Goal: Task Accomplishment & Management: Manage account settings

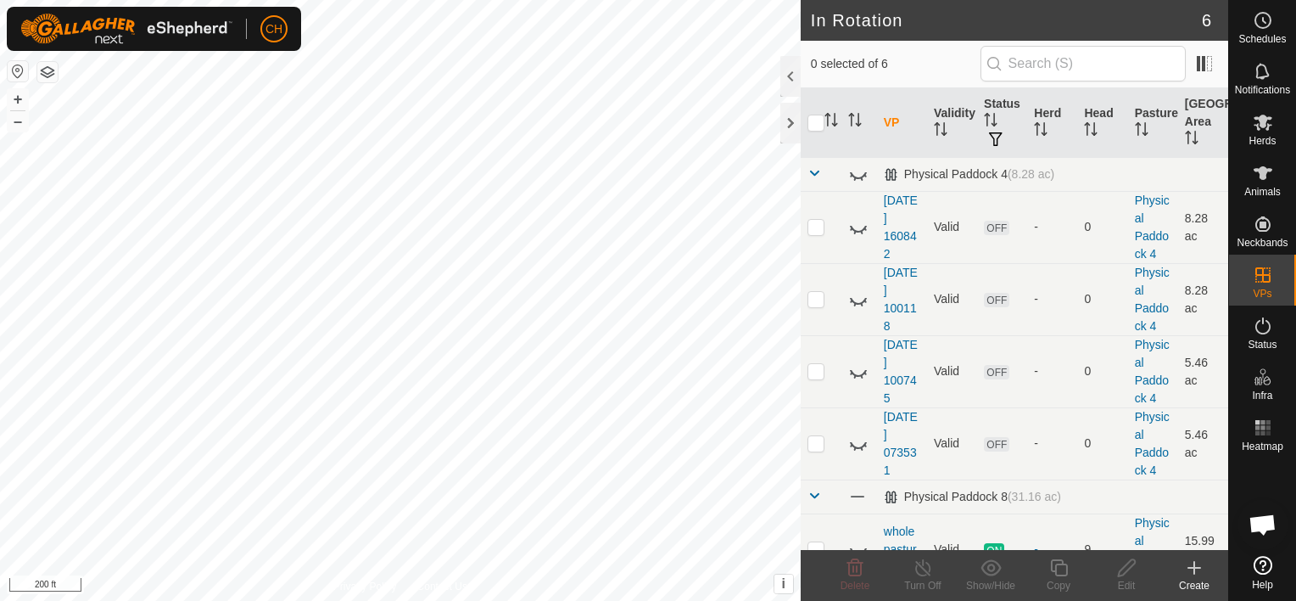
scroll to position [124, 0]
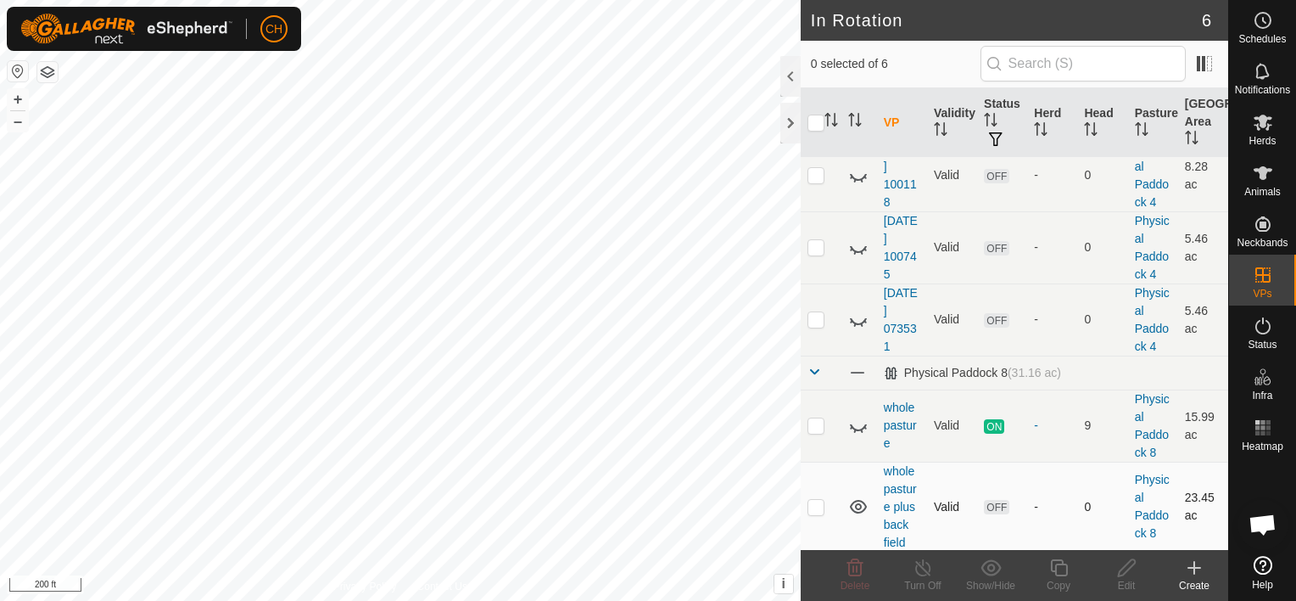
click at [815, 509] on p-checkbox at bounding box center [816, 507] width 17 height 14
checkbox input "true"
click at [1260, 31] on es-schedule-vp-svg-icon at bounding box center [1263, 20] width 31 height 27
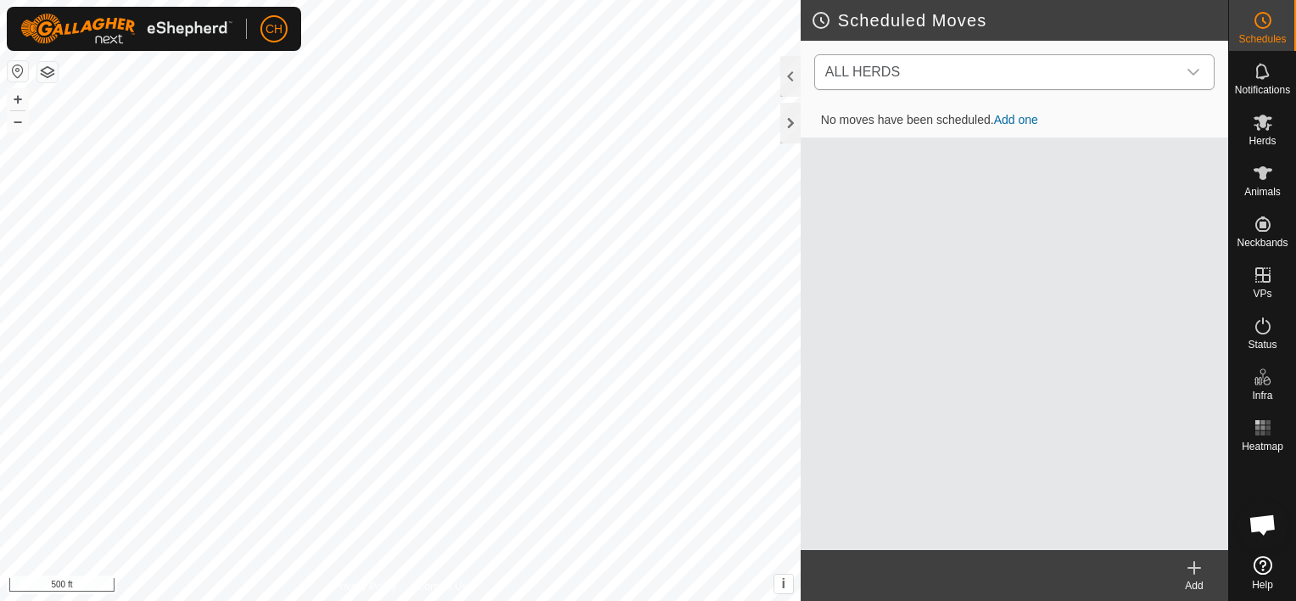
click at [1200, 71] on div "dropdown trigger" at bounding box center [1194, 72] width 34 height 34
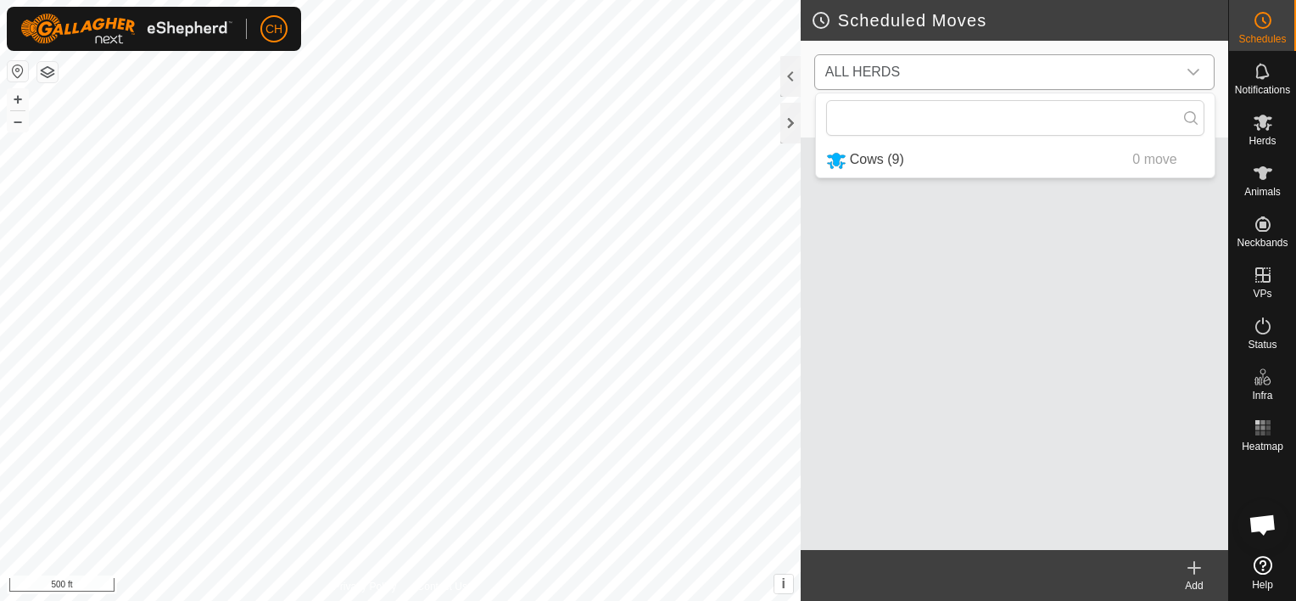
click at [857, 157] on li "Cows (9) 0 move" at bounding box center [1015, 160] width 399 height 35
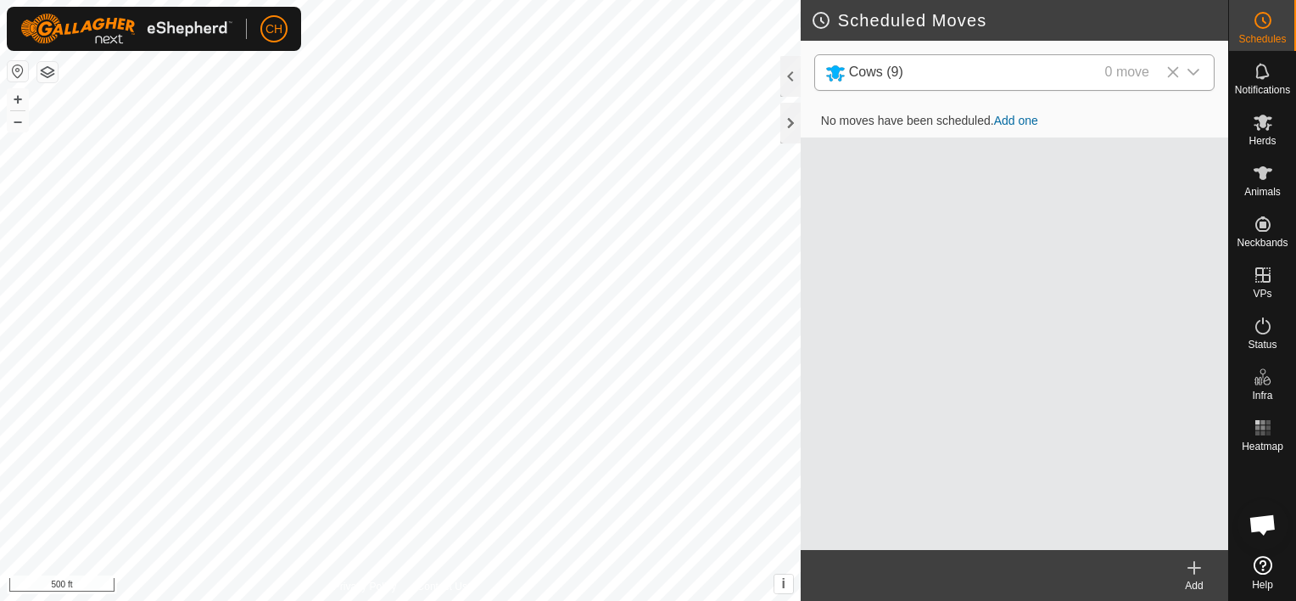
click at [1006, 120] on link "Add one" at bounding box center [1016, 121] width 44 height 14
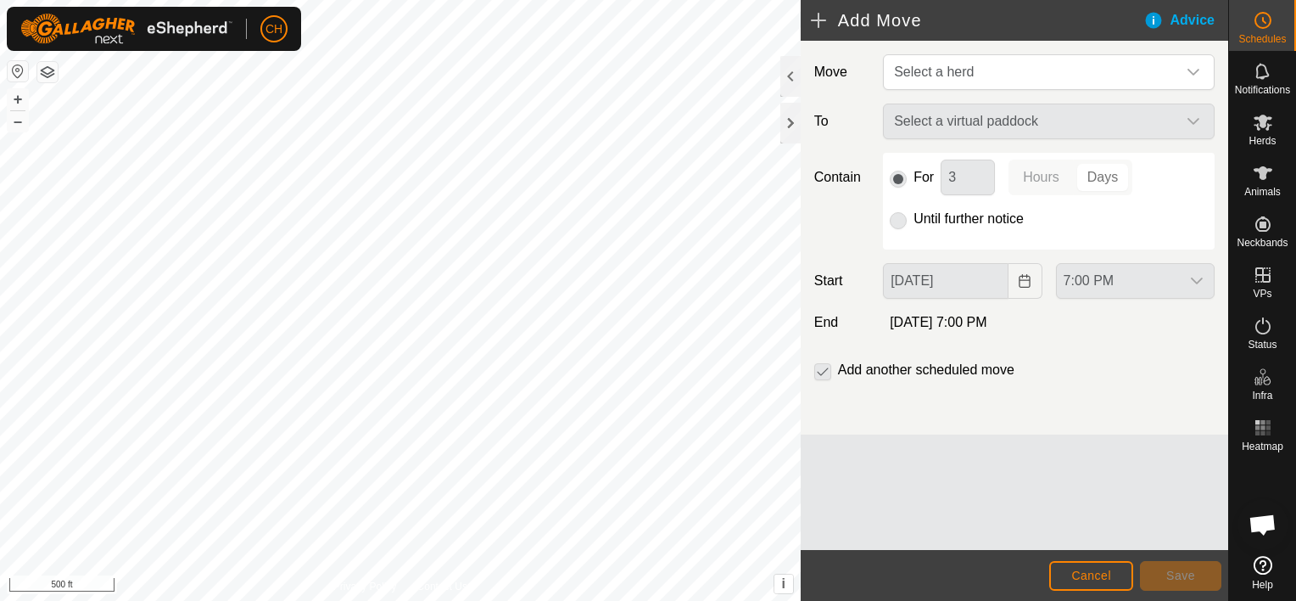
click at [1200, 119] on div "Select a virtual paddock" at bounding box center [1048, 121] width 345 height 36
click at [1193, 117] on div "Select a virtual paddock" at bounding box center [1048, 121] width 345 height 36
click at [1079, 568] on span "Cancel" at bounding box center [1091, 575] width 40 height 14
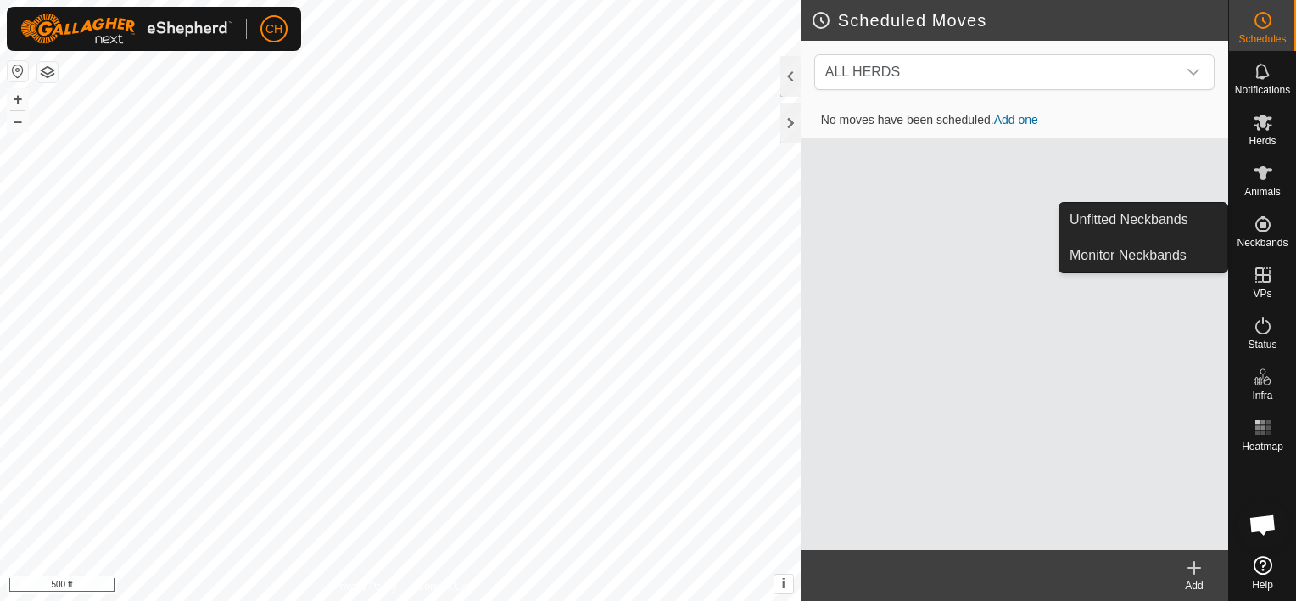
click at [1260, 232] on icon at bounding box center [1263, 224] width 20 height 20
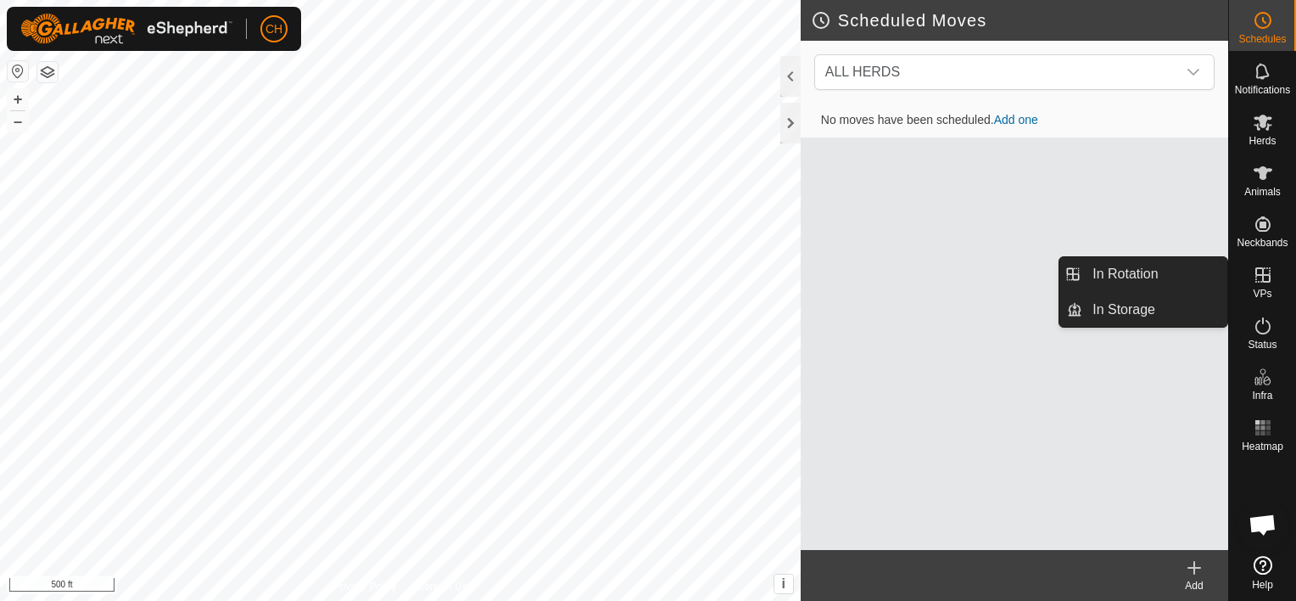
click at [1266, 278] on icon at bounding box center [1263, 275] width 20 height 20
click at [1155, 268] on link "In Rotation" at bounding box center [1154, 274] width 145 height 34
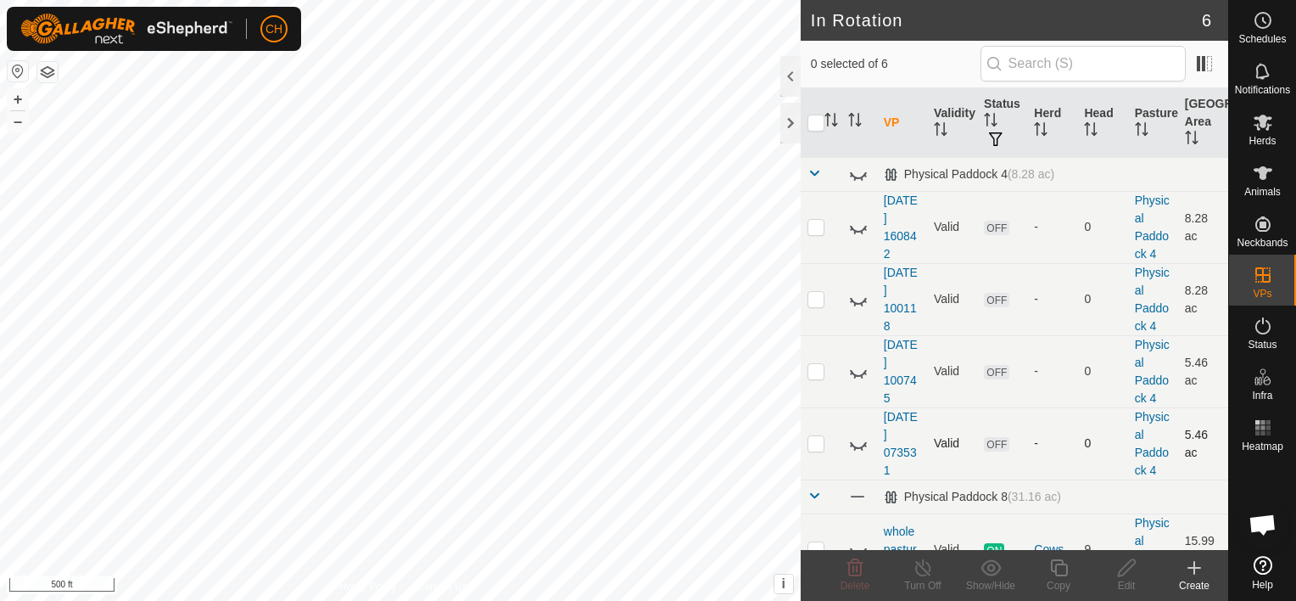
scroll to position [124, 0]
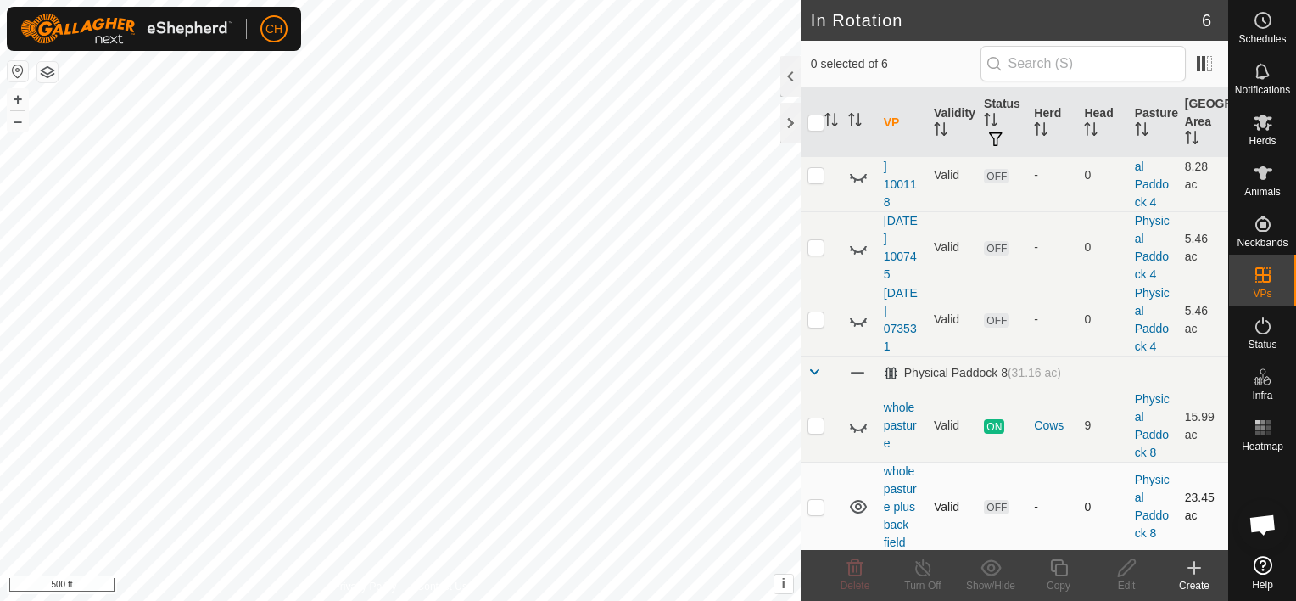
click at [811, 506] on p-checkbox at bounding box center [816, 507] width 17 height 14
checkbox input "true"
click at [1265, 183] on es-animals-svg-icon at bounding box center [1263, 172] width 31 height 27
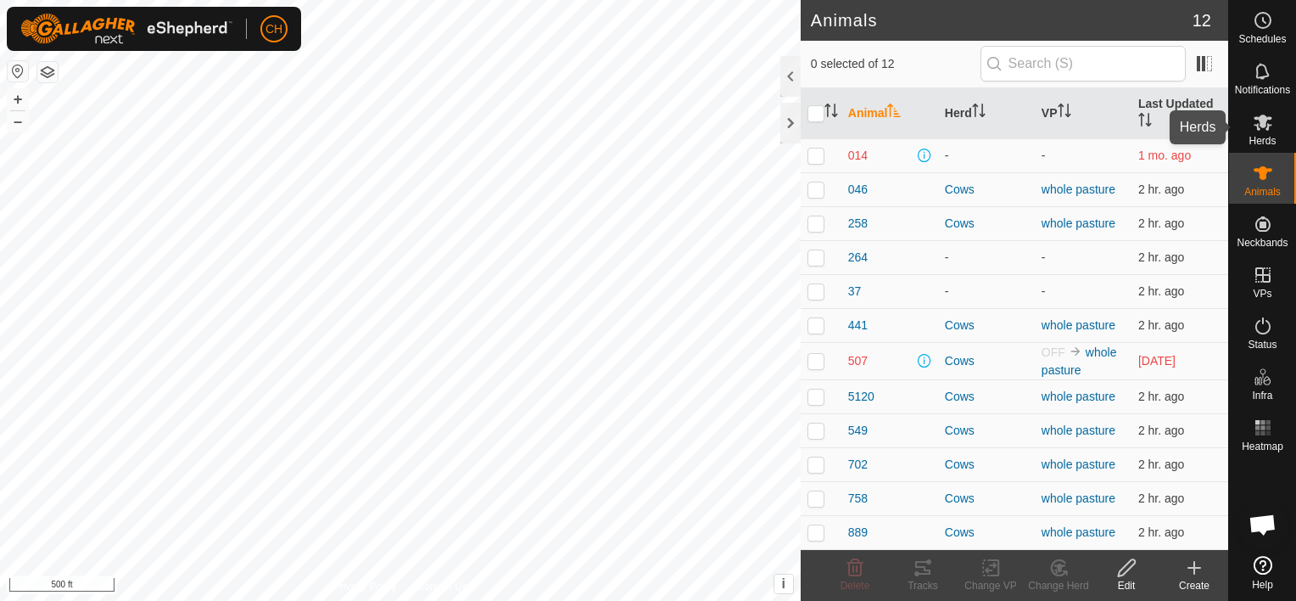
click at [1243, 135] on div "Herds" at bounding box center [1262, 127] width 67 height 51
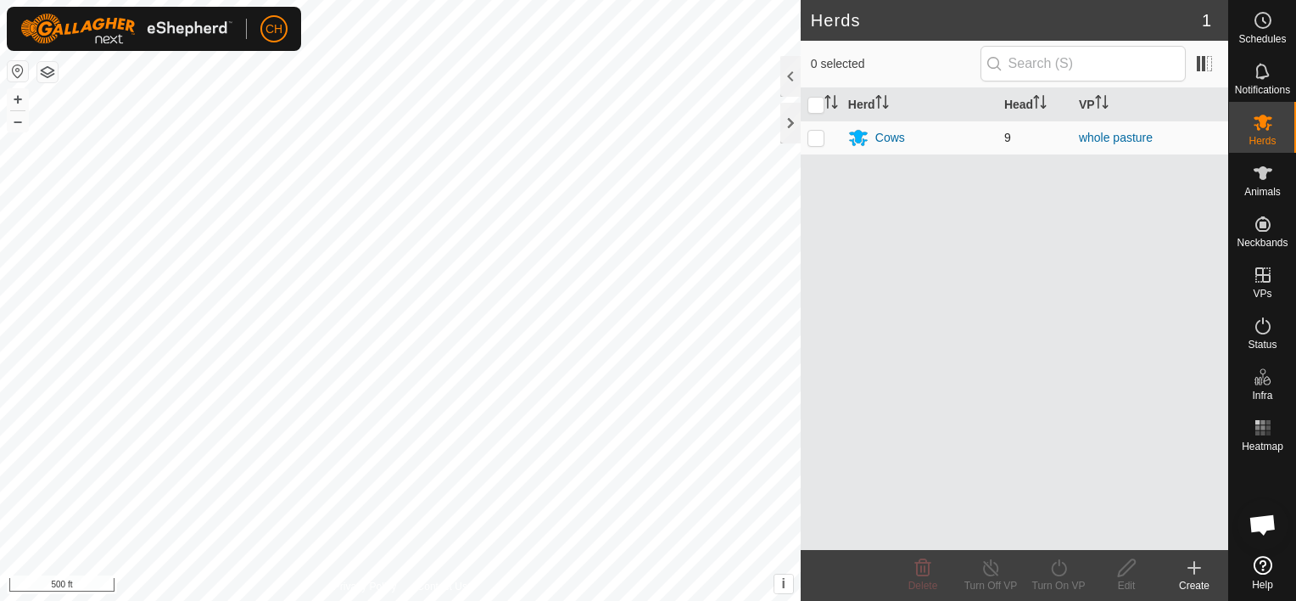
click at [815, 139] on p-checkbox at bounding box center [816, 138] width 17 height 14
checkbox input "true"
click at [1050, 562] on icon at bounding box center [1059, 567] width 21 height 20
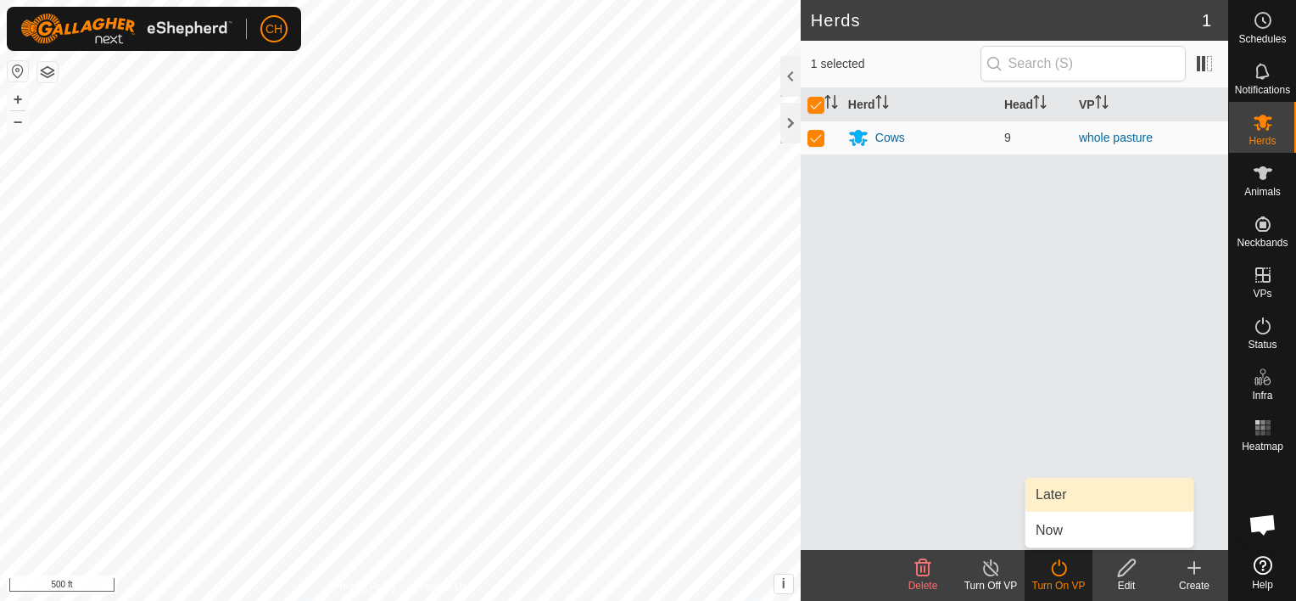
click at [1052, 503] on link "Later" at bounding box center [1110, 495] width 168 height 34
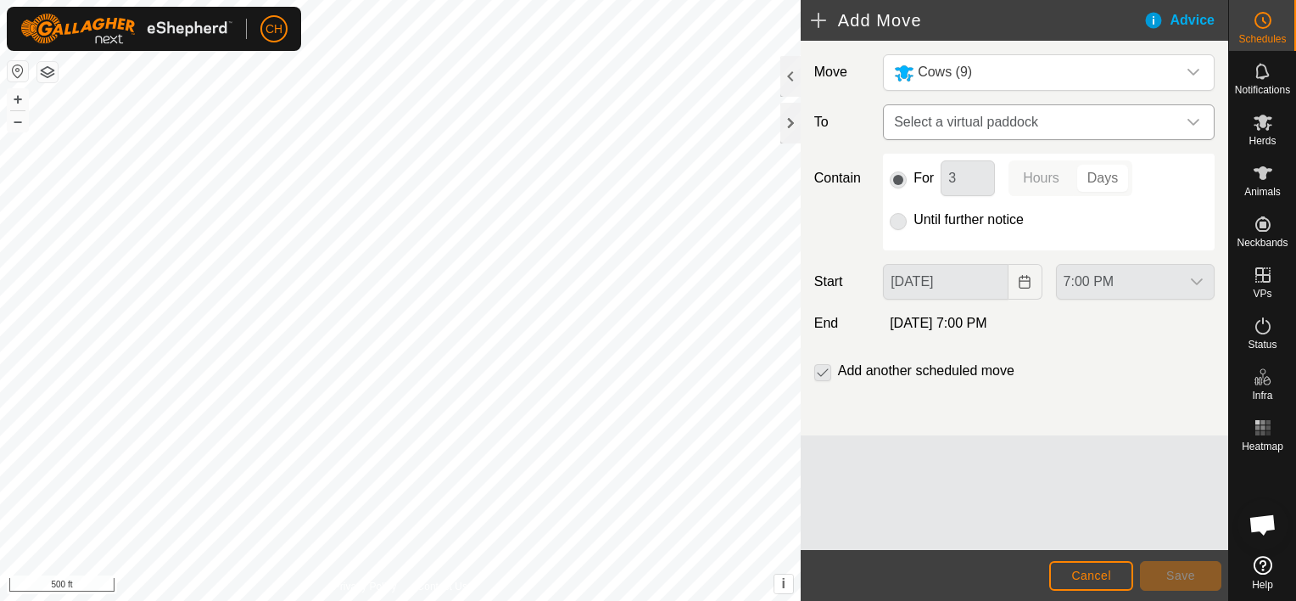
click at [1196, 116] on icon "dropdown trigger" at bounding box center [1194, 122] width 14 height 14
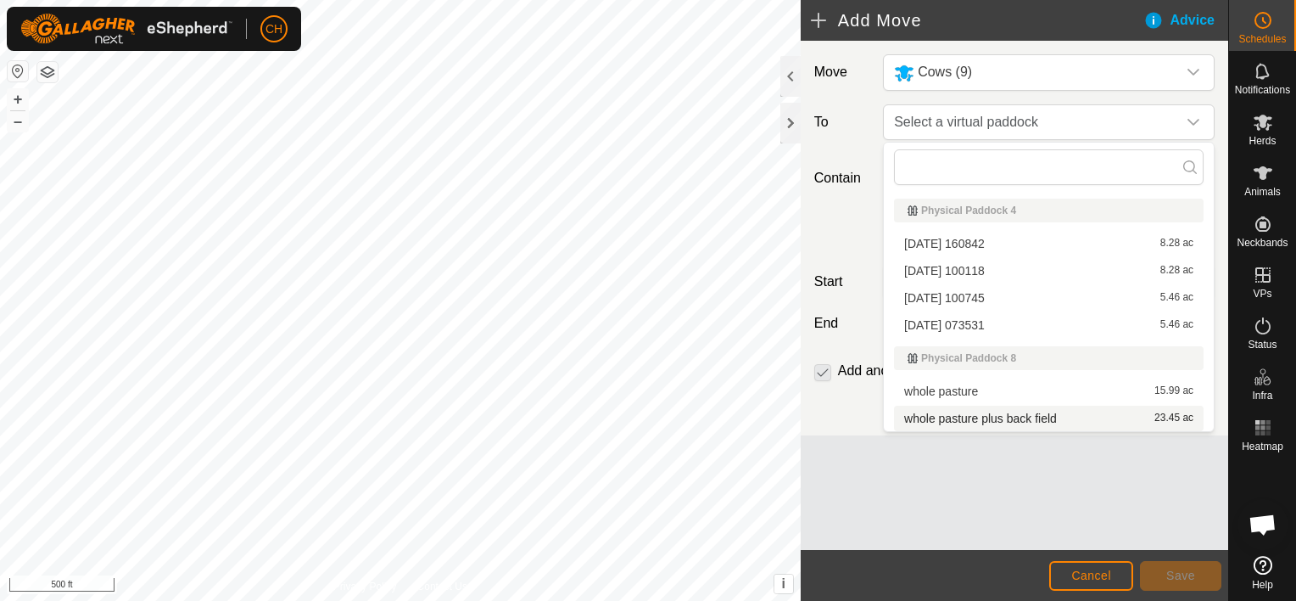
click at [996, 417] on li "whole pasture plus back field 23.45 ac" at bounding box center [1049, 418] width 310 height 25
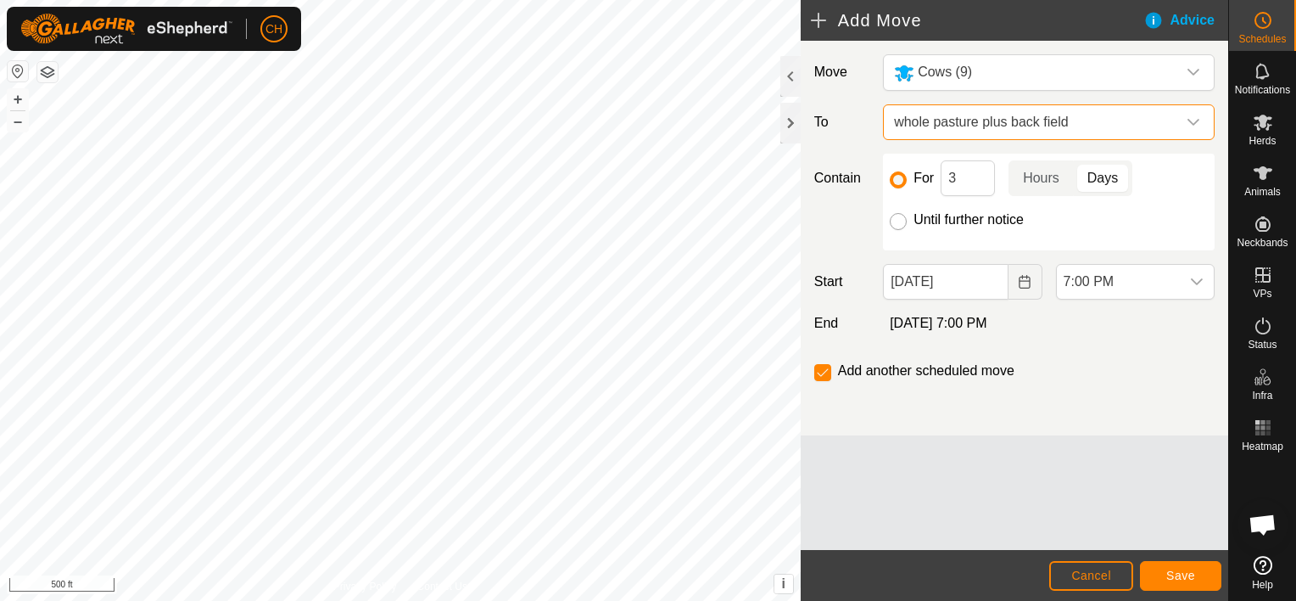
click at [896, 222] on input "Until further notice" at bounding box center [898, 221] width 17 height 17
radio input "true"
checkbox input "false"
click at [1208, 281] on div "dropdown trigger" at bounding box center [1197, 282] width 34 height 34
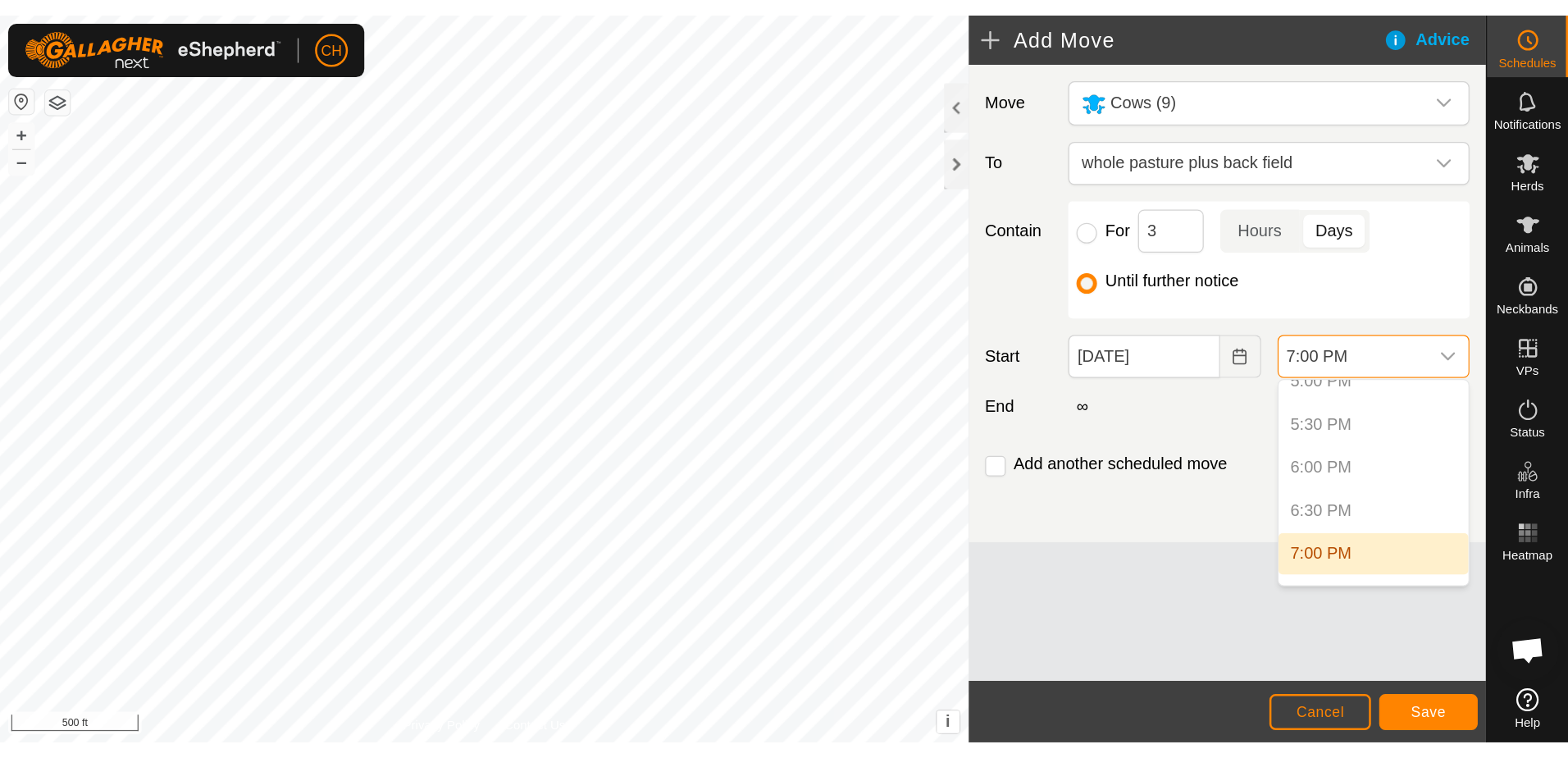
scroll to position [1212, 0]
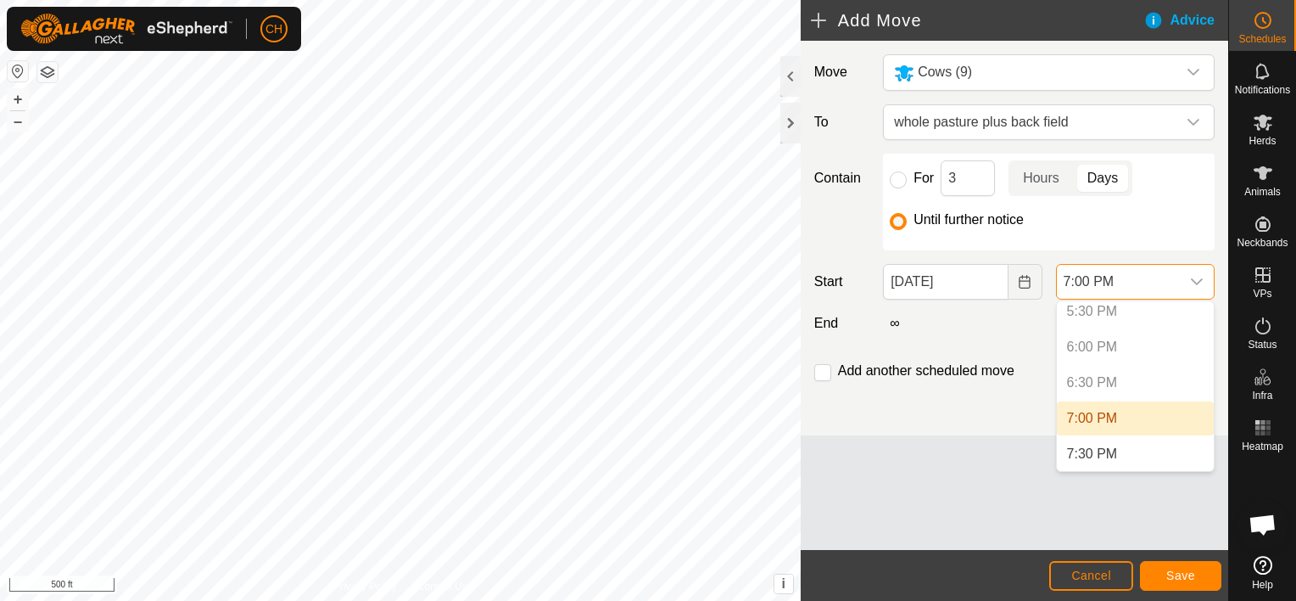
click at [1122, 372] on p-selectitem "6:30 PM" at bounding box center [1135, 383] width 157 height 34
click at [1122, 380] on p-selectitem "6:30 PM" at bounding box center [1135, 383] width 157 height 34
click at [1122, 382] on p-selectitem "6:30 PM" at bounding box center [1135, 383] width 157 height 34
drag, startPoint x: 1122, startPoint y: 382, endPoint x: 1130, endPoint y: 420, distance: 39.1
click at [1130, 420] on li "7:00 PM" at bounding box center [1135, 418] width 157 height 34
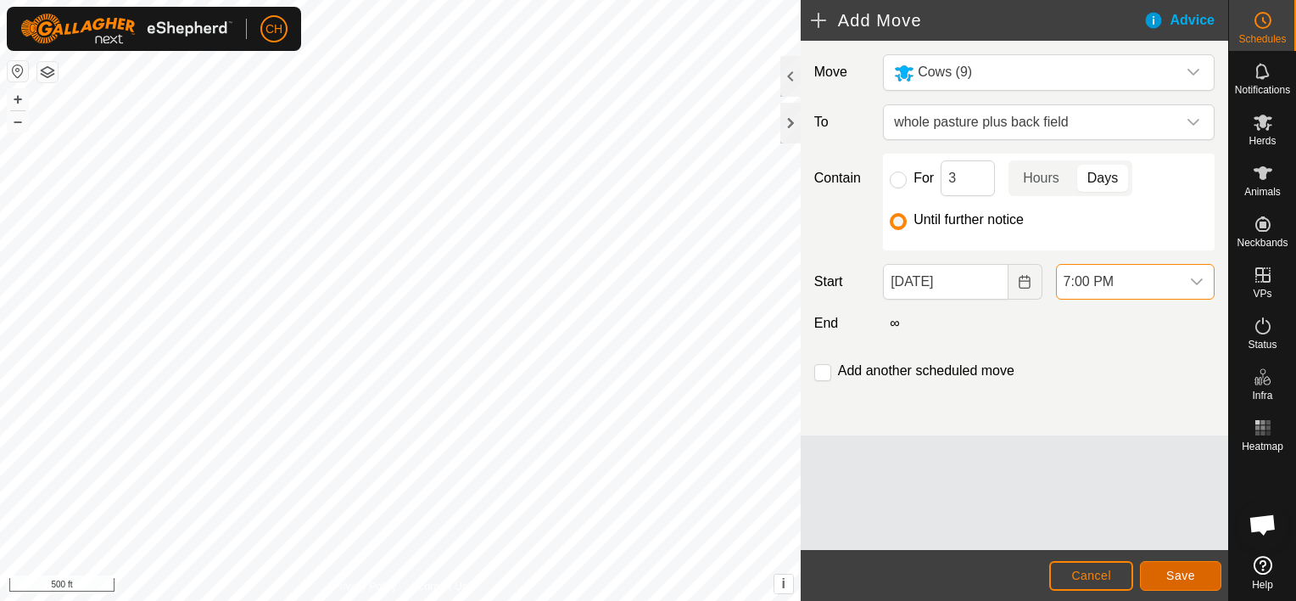
click at [1179, 576] on span "Save" at bounding box center [1180, 575] width 29 height 14
